Goal: Information Seeking & Learning: Learn about a topic

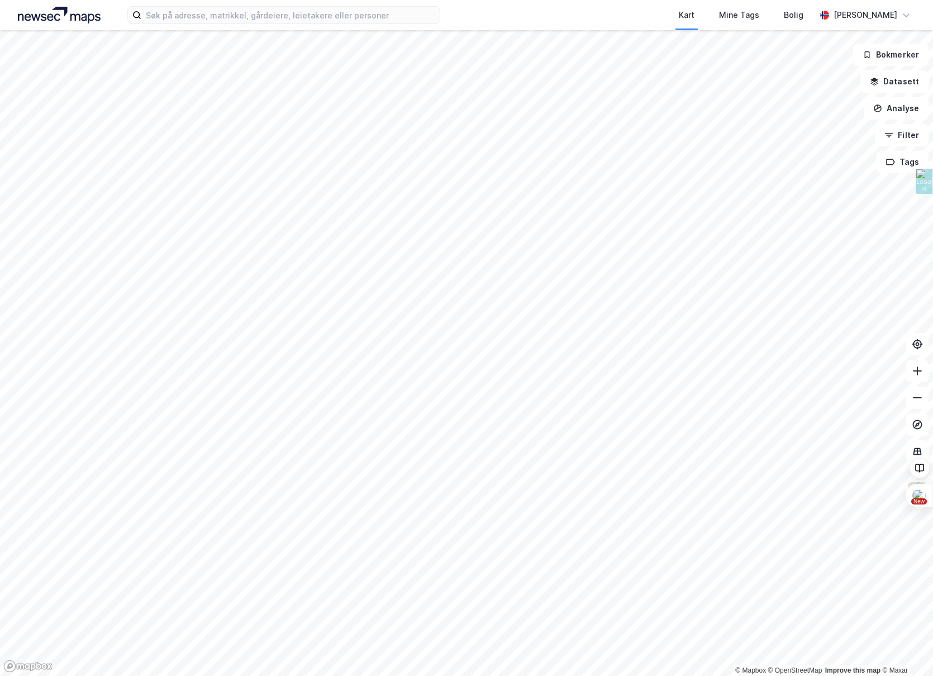
click at [0, 401] on html "Kart Mine Tags Bolig [PERSON_NAME][GEOGRAPHIC_DATA] © Mapbox © OpenStreetMap Im…" at bounding box center [466, 338] width 933 height 676
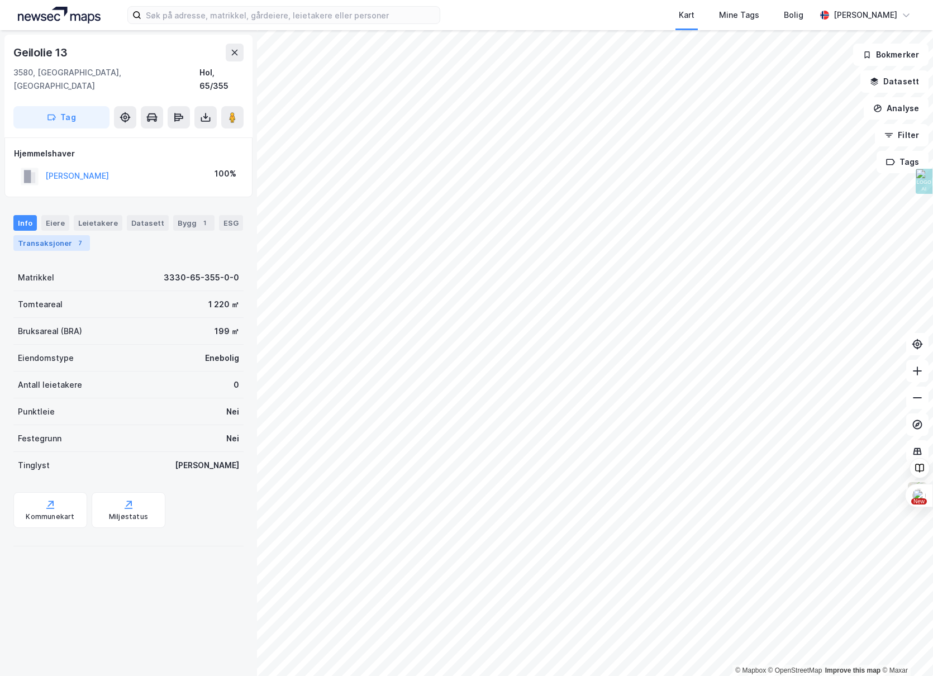
click at [41, 235] on div "Transaksjoner 7" at bounding box center [51, 243] width 77 height 16
